Goal: Task Accomplishment & Management: Manage account settings

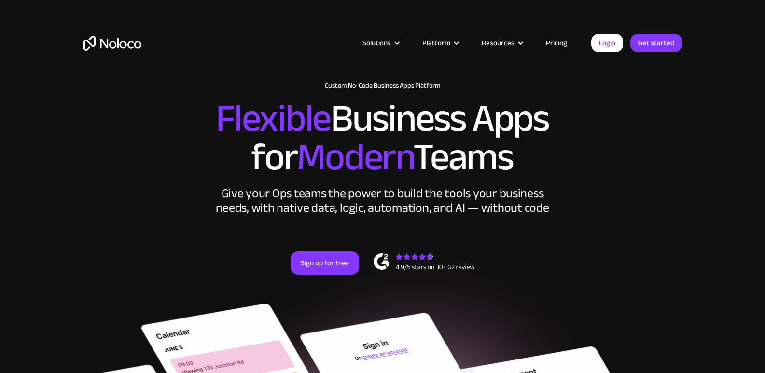
click at [619, 40] on link "Login" at bounding box center [608, 43] width 32 height 18
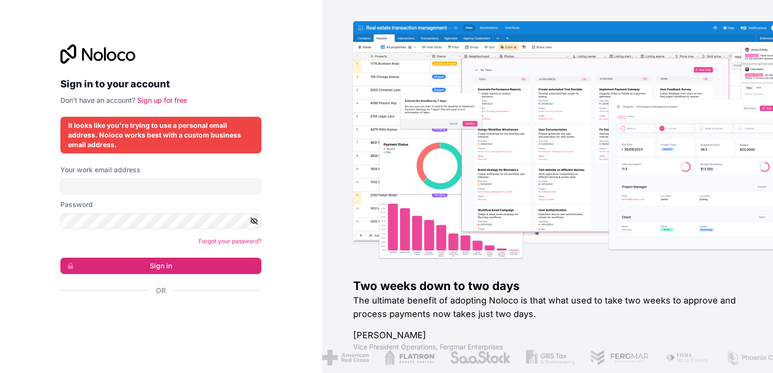
click at [83, 200] on label "Password" at bounding box center [76, 205] width 32 height 10
click at [108, 184] on input "Your work email address" at bounding box center [160, 186] width 201 height 15
click at [91, 182] on input "Your work email address" at bounding box center [160, 186] width 201 height 15
click at [133, 186] on input "[EMAIL_ADDRESS][DOMAIN_NAME]" at bounding box center [160, 186] width 201 height 15
type input "[EMAIL_ADDRESS][DOMAIN_NAME]"
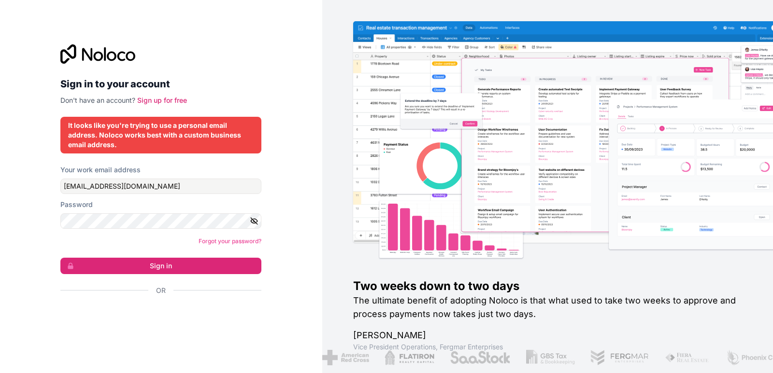
click at [252, 221] on icon "button" at bounding box center [254, 221] width 9 height 9
click at [190, 265] on button "Sign in" at bounding box center [160, 266] width 201 height 16
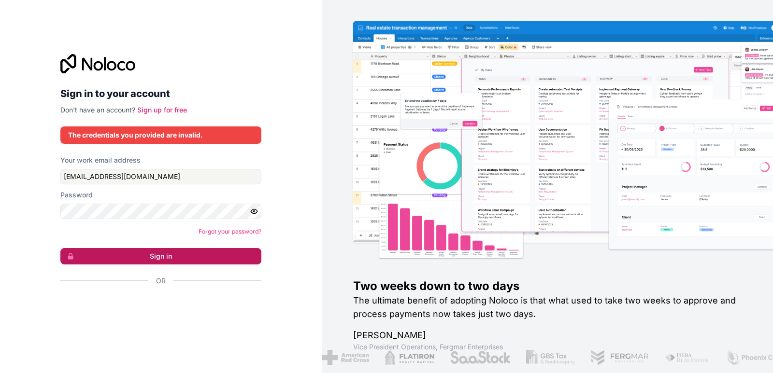
click at [167, 263] on button "Sign in" at bounding box center [160, 256] width 201 height 16
click at [161, 254] on button "Sign in" at bounding box center [160, 256] width 201 height 16
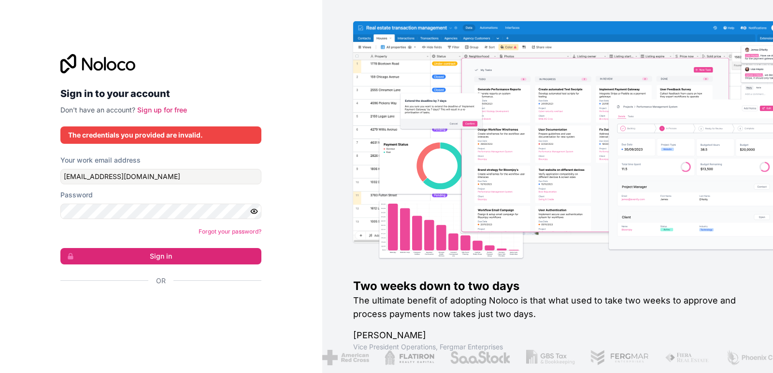
click at [388, 292] on h1 "Two weeks down to two days" at bounding box center [547, 286] width 389 height 15
